Goal: Information Seeking & Learning: Learn about a topic

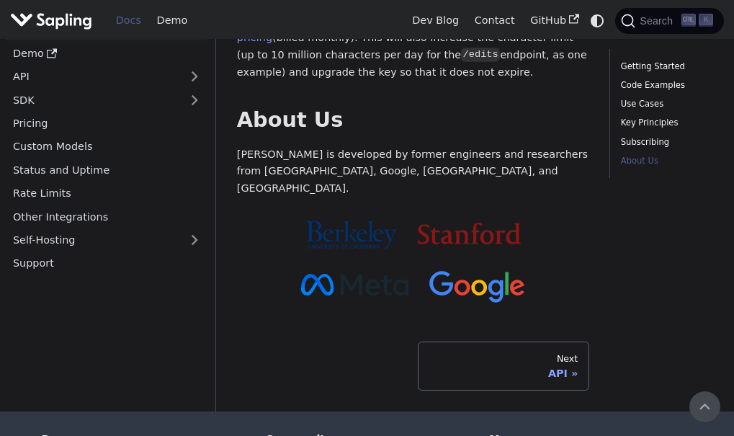
scroll to position [1606, 0]
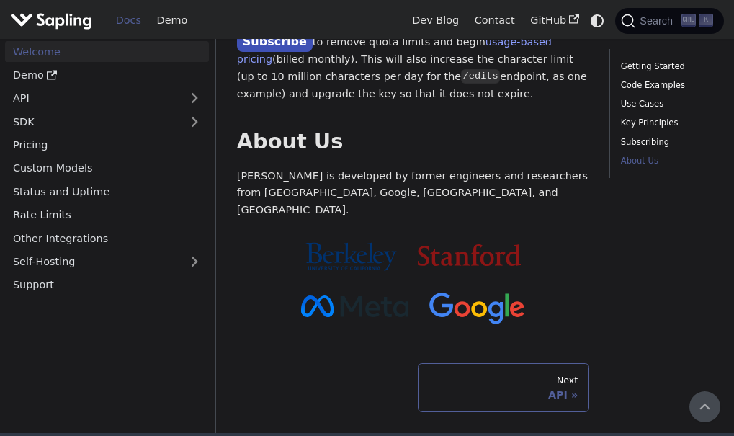
click at [573, 375] on div "Next" at bounding box center [503, 381] width 148 height 12
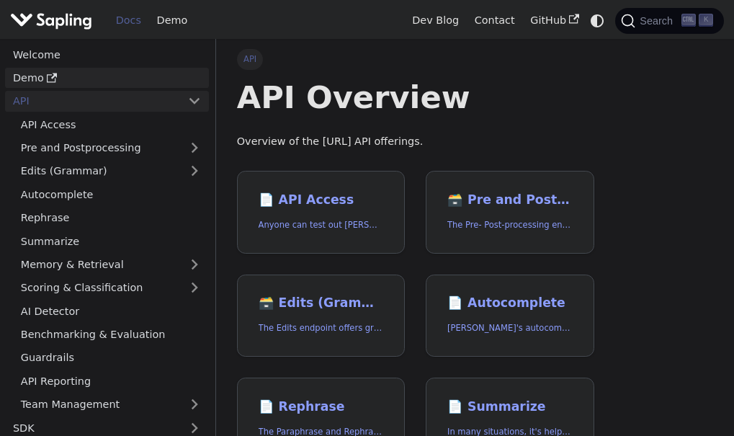
click at [99, 85] on link "Demo" at bounding box center [107, 78] width 204 height 21
